Goal: Navigation & Orientation: Go to known website

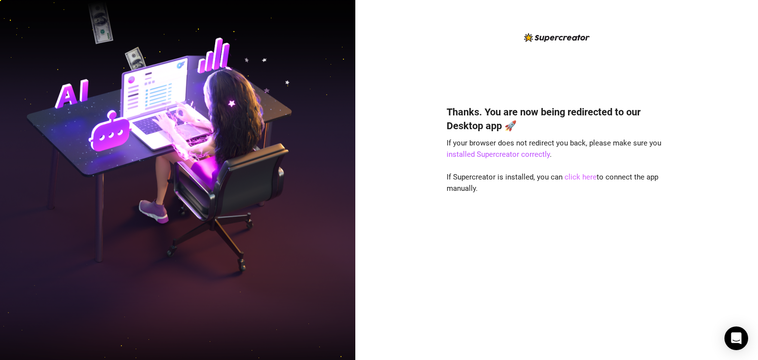
click at [581, 181] on link "click here" at bounding box center [580, 177] width 32 height 9
click at [575, 178] on link "click here" at bounding box center [580, 177] width 32 height 9
click at [576, 174] on link "click here" at bounding box center [580, 177] width 32 height 9
click at [582, 172] on div "Thanks. You are now being redirected to our Desktop app 🚀 If your browser does …" at bounding box center [556, 218] width 220 height 253
click at [582, 178] on link "click here" at bounding box center [580, 177] width 32 height 9
